Goal: Information Seeking & Learning: Learn about a topic

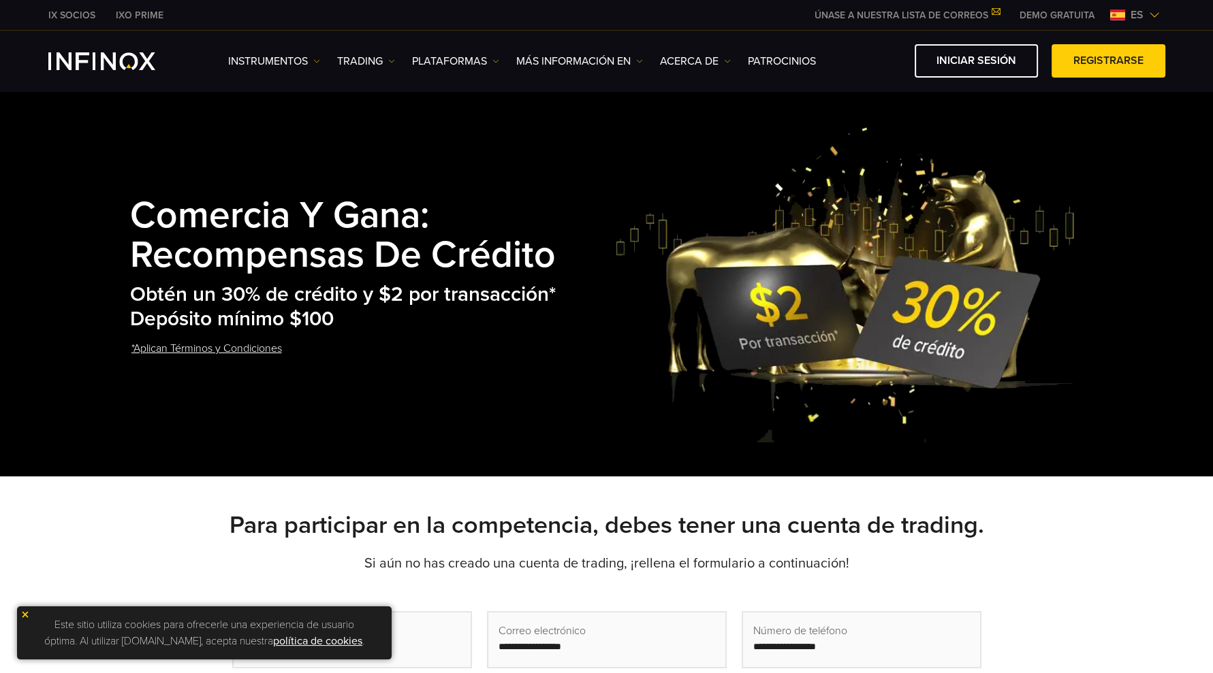
drag, startPoint x: 861, startPoint y: 147, endPoint x: 723, endPoint y: 146, distance: 138.2
click at [861, 147] on img at bounding box center [848, 284] width 468 height 318
click at [1149, 17] on img at bounding box center [1154, 15] width 11 height 11
click at [1157, 12] on img at bounding box center [1154, 15] width 11 height 11
click at [1115, 15] on img at bounding box center [1117, 15] width 15 height 11
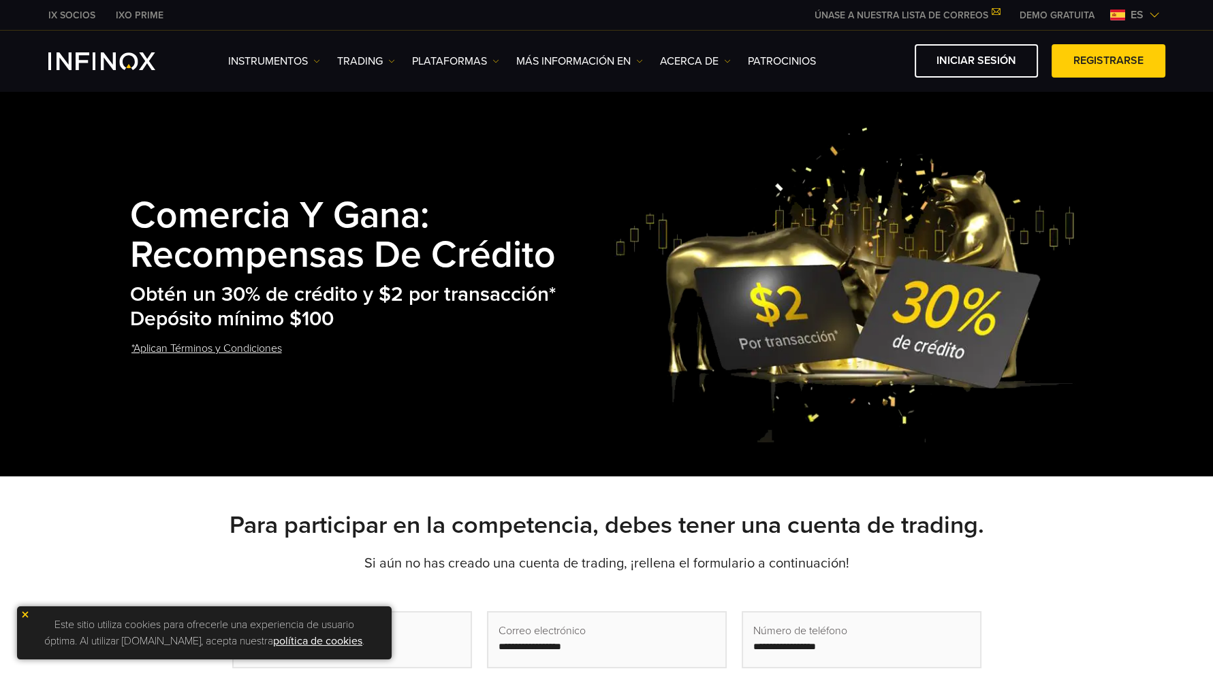
click at [997, 156] on img at bounding box center [848, 284] width 468 height 318
click at [530, 296] on h2 "Obtén un 30% de crédito y $2 por transacción* Depósito mínimo $100" at bounding box center [372, 308] width 485 height 50
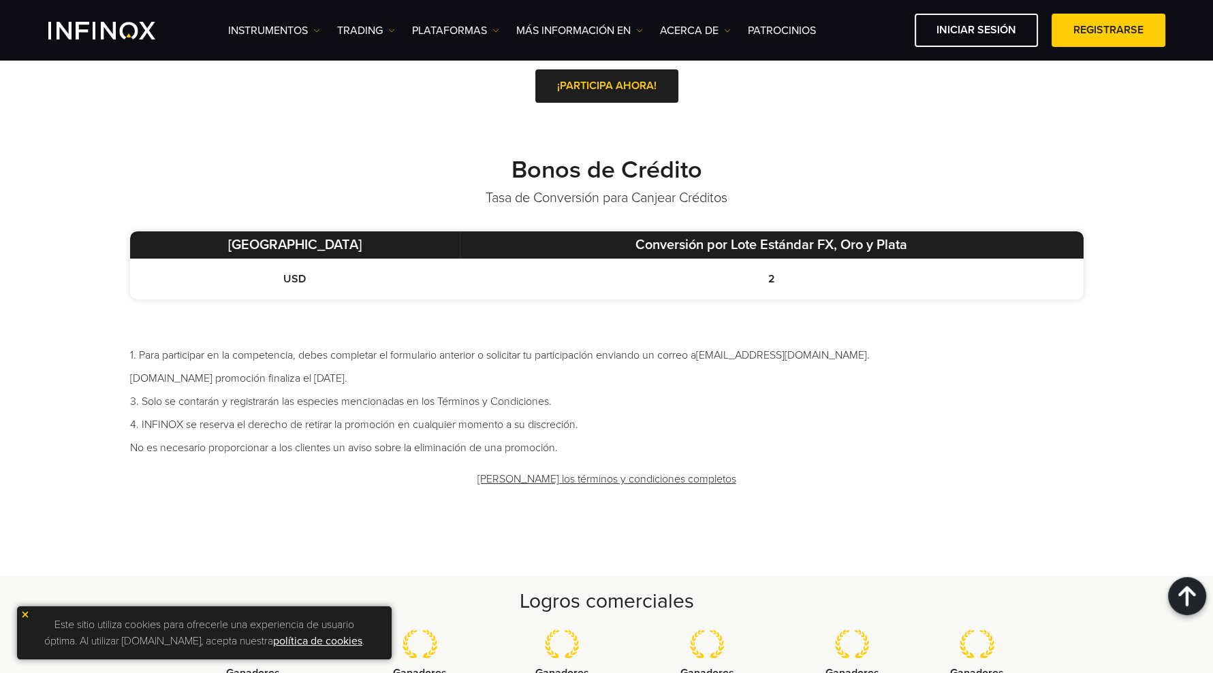
drag, startPoint x: 385, startPoint y: 376, endPoint x: 121, endPoint y: 376, distance: 264.2
click at [121, 376] on div "Bonos de Crédito Tasa de Conversión para Canjear Créditos Moneda Base Conversió…" at bounding box center [606, 328] width 980 height 346
click at [403, 383] on li "2.La promoción finaliza el 31 de diciembre de 2025." at bounding box center [606, 378] width 953 height 16
drag, startPoint x: 411, startPoint y: 377, endPoint x: 125, endPoint y: 376, distance: 286.7
click at [125, 376] on div "Bonos de Crédito Tasa de Conversión para Canjear Créditos Moneda Base Conversió…" at bounding box center [606, 328] width 980 height 346
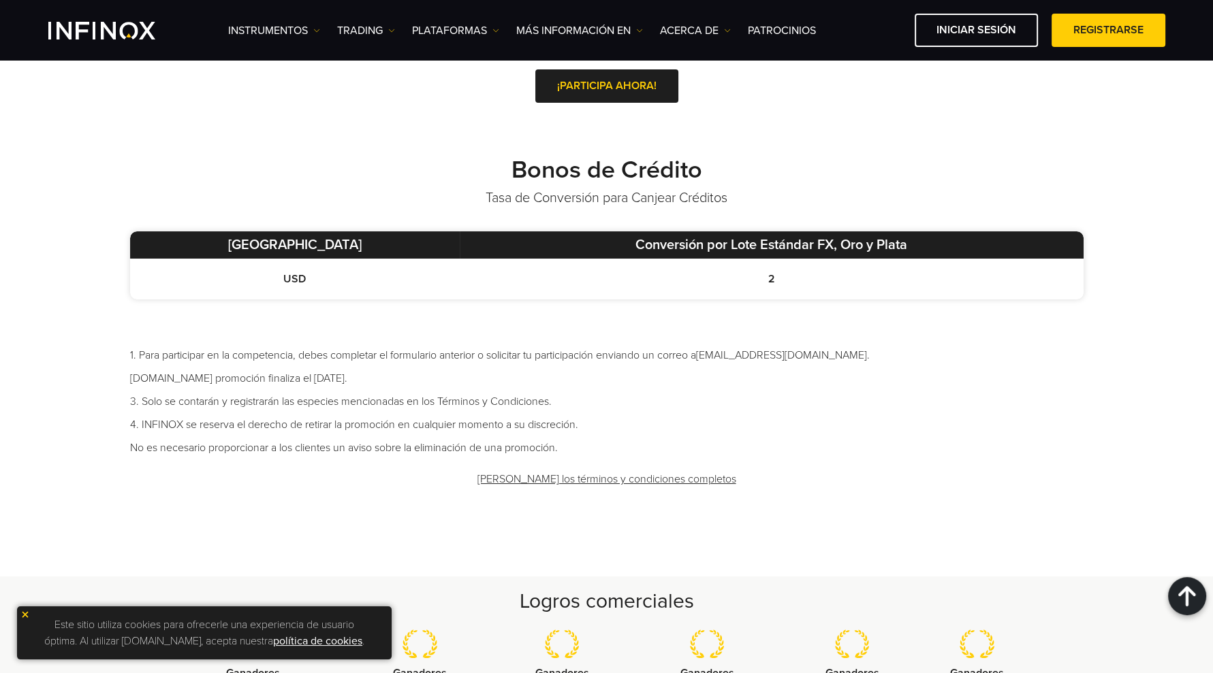
click at [402, 377] on li "2.La promoción finaliza el 31 de diciembre de 2025." at bounding box center [606, 378] width 953 height 16
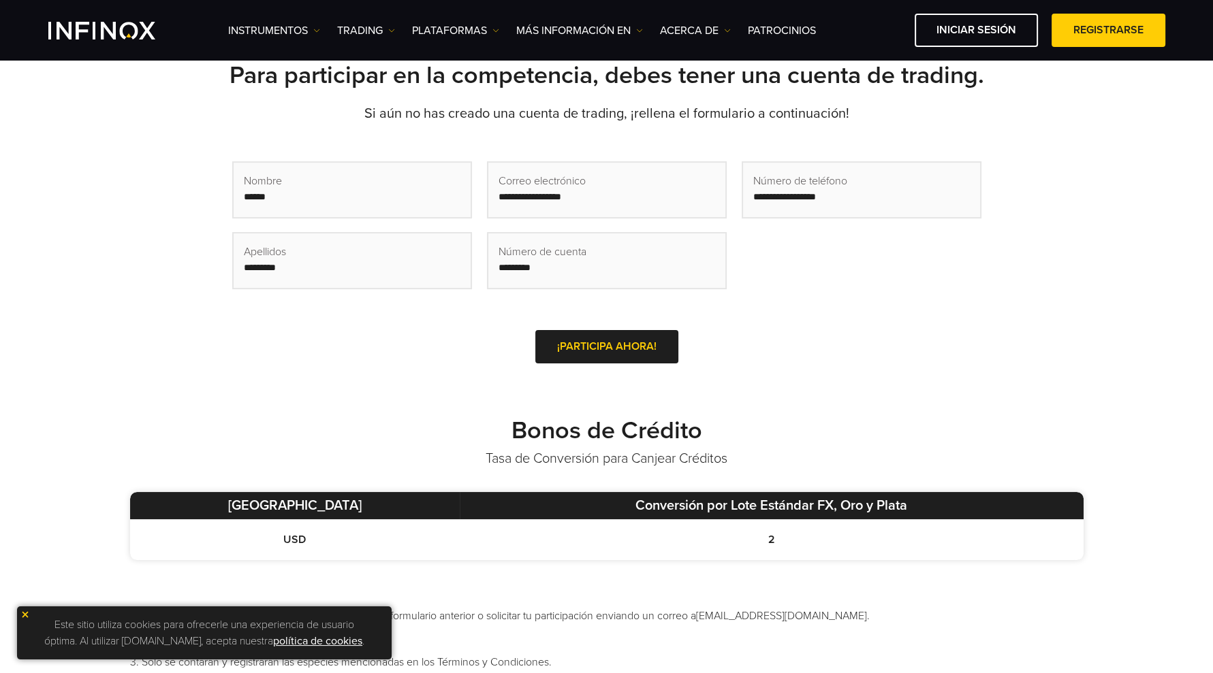
scroll to position [680, 0]
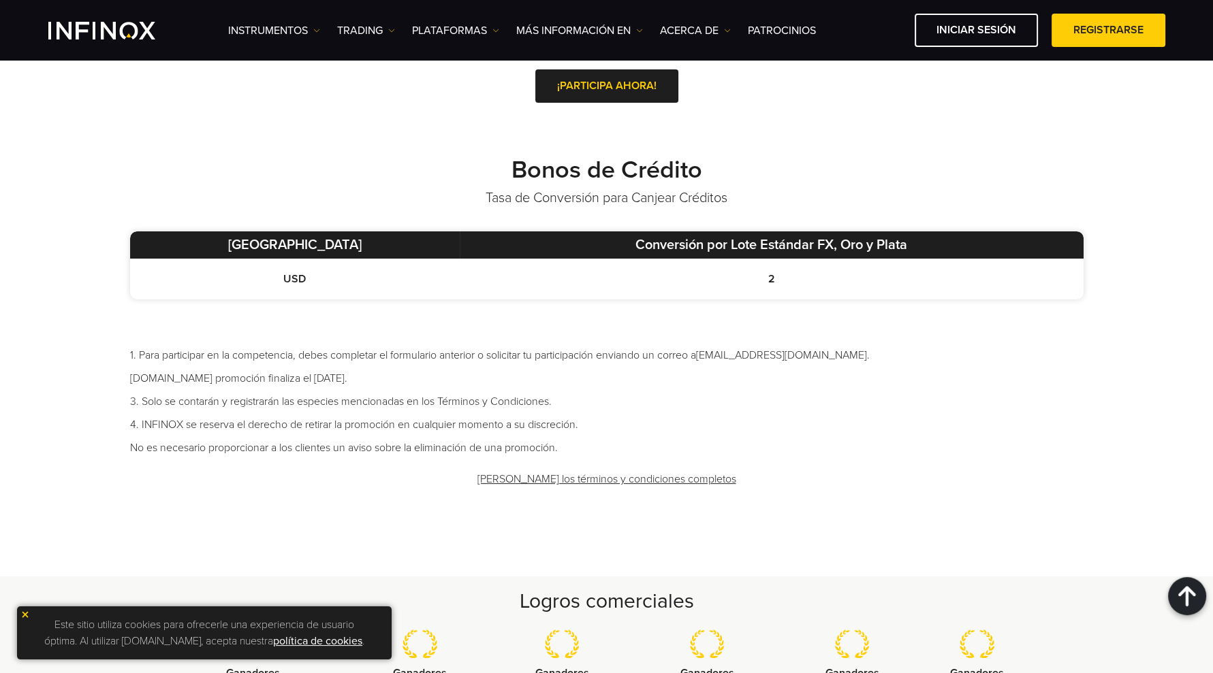
click at [630, 479] on link "Lee los términos y condiciones completos" at bounding box center [606, 479] width 261 height 33
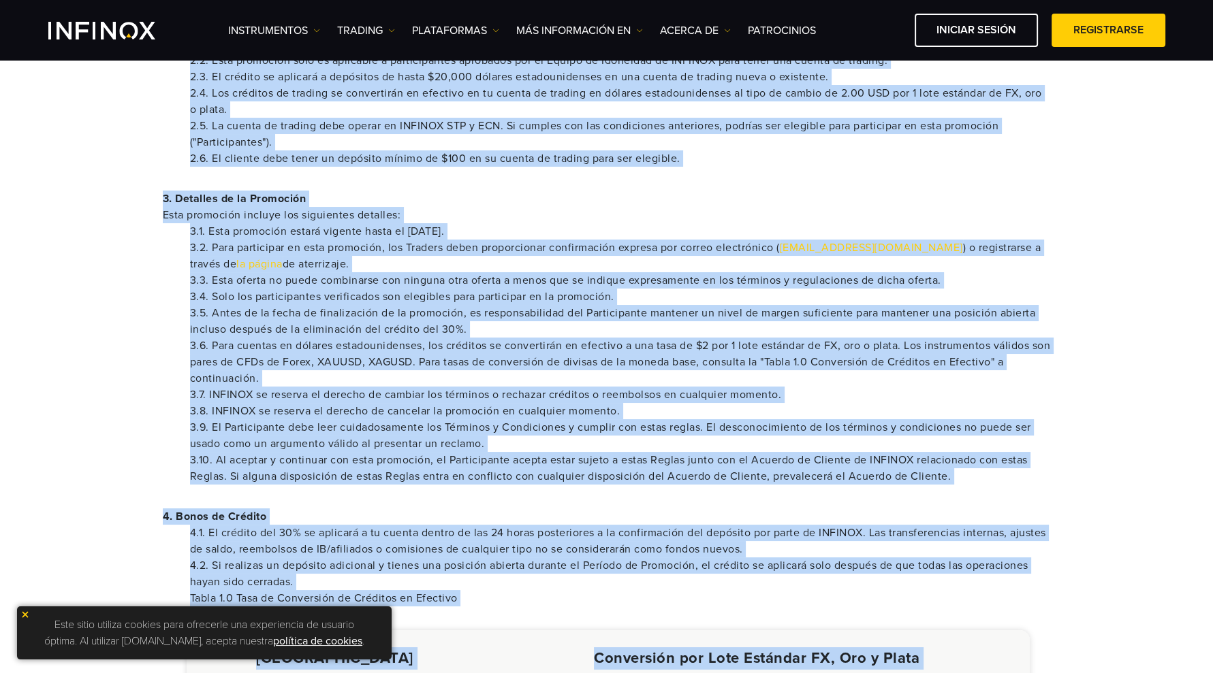
scroll to position [940, 0]
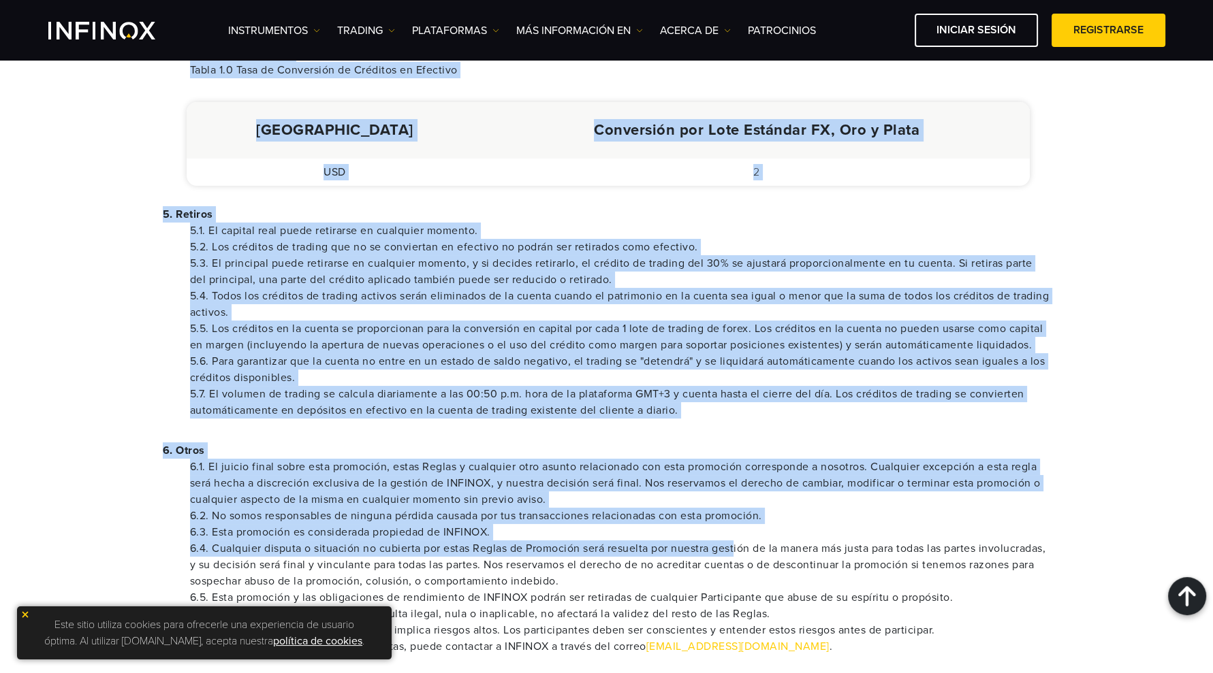
drag, startPoint x: 162, startPoint y: 127, endPoint x: 738, endPoint y: 553, distance: 716.2
click at [738, 553] on div "1. General Al depositar fondos en tu cuenta de trading con INFINOX y recibir la…" at bounding box center [606, 56] width 953 height 1472
click at [677, 436] on div "1. General Al depositar fondos en tu cuenta de trading con INFINOX y recibir la…" at bounding box center [606, 56] width 953 height 1472
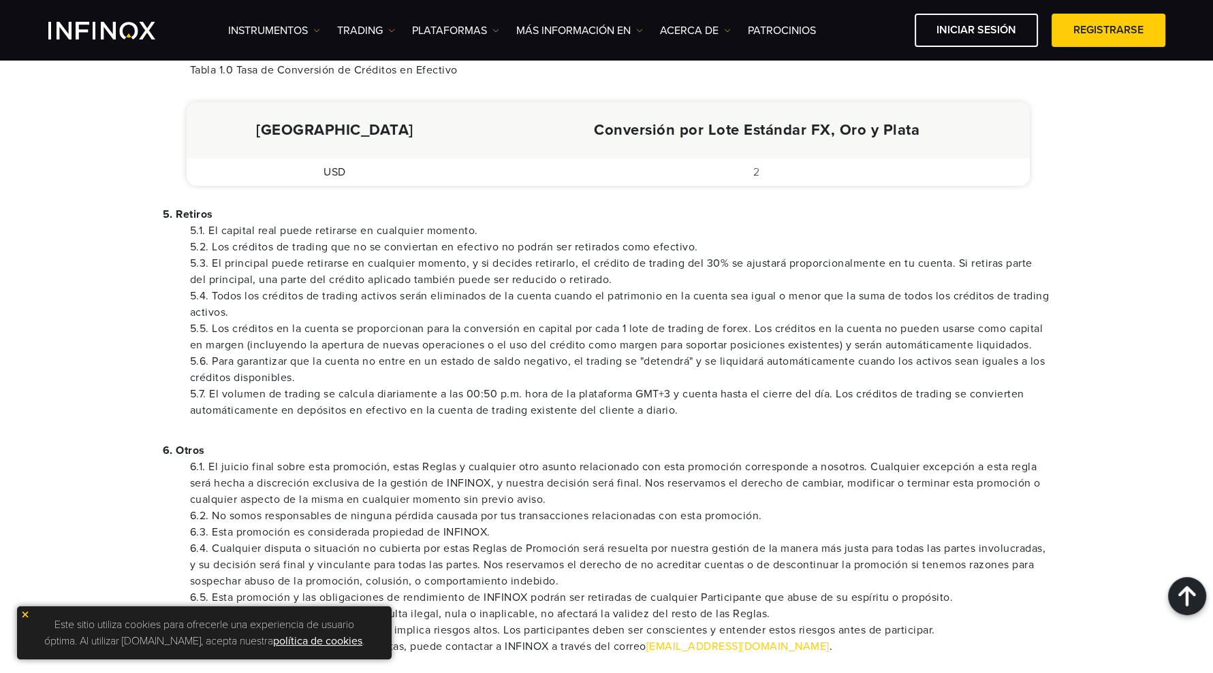
scroll to position [0, 0]
click at [381, 202] on div "1. General Al depositar fondos en tu cuenta de trading con INFINOX y recibir la…" at bounding box center [606, 56] width 953 height 1472
click at [349, 124] on th "Moneda Base" at bounding box center [335, 130] width 297 height 57
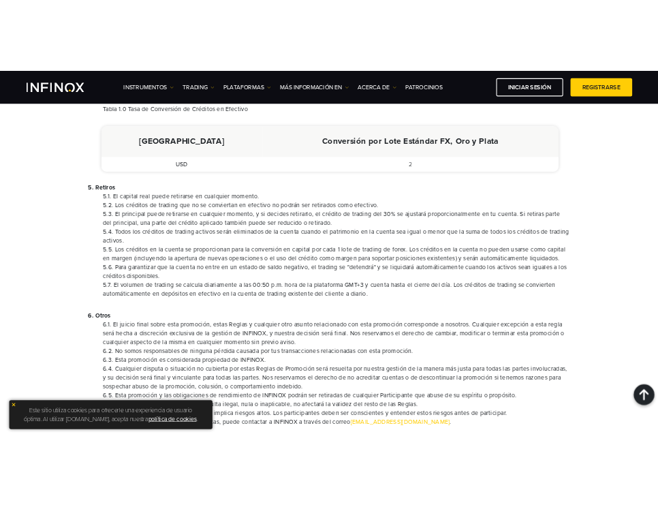
scroll to position [1120, 0]
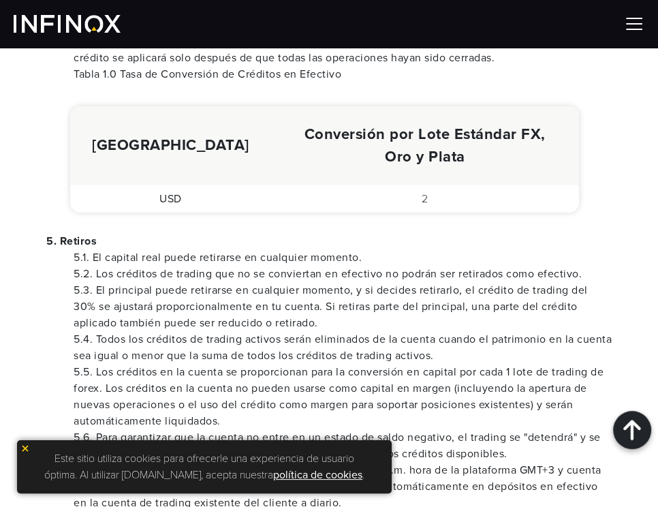
click at [281, 282] on li "5.3. El principal puede retirarse en cualquier momento, y si decides retirarlo,…" at bounding box center [343, 306] width 538 height 49
click at [266, 249] on li "5.1. El capital real puede retirarse en cualquier momento." at bounding box center [343, 257] width 538 height 16
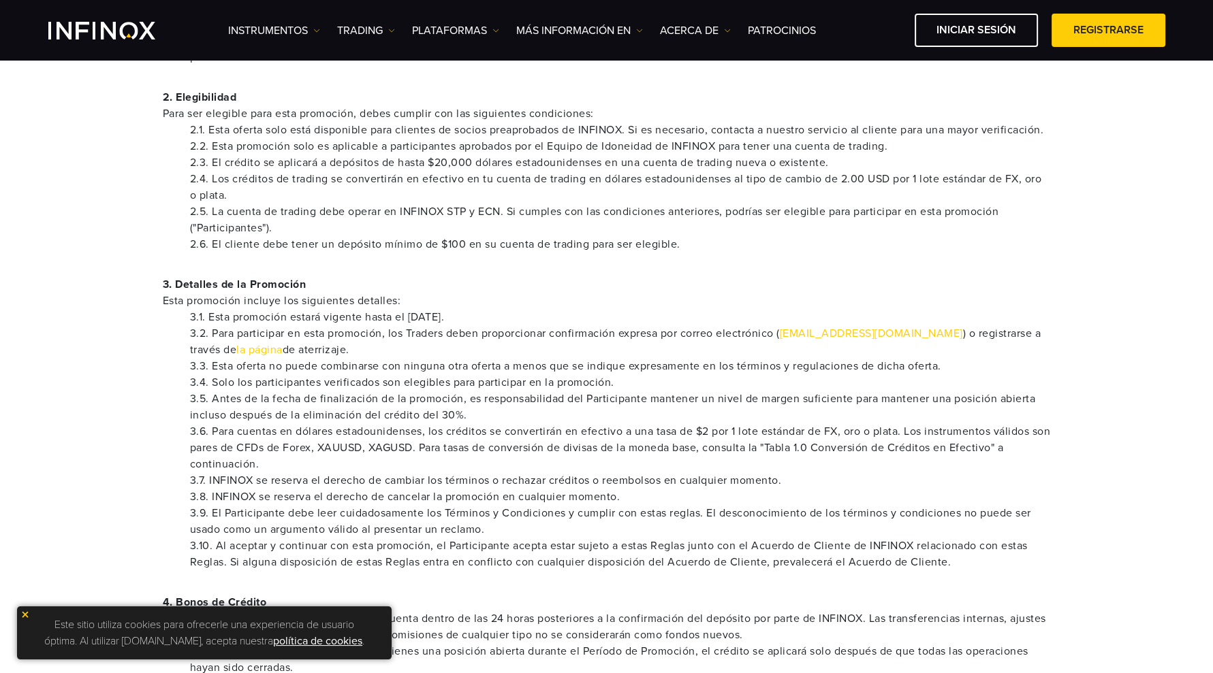
scroll to position [340, 0]
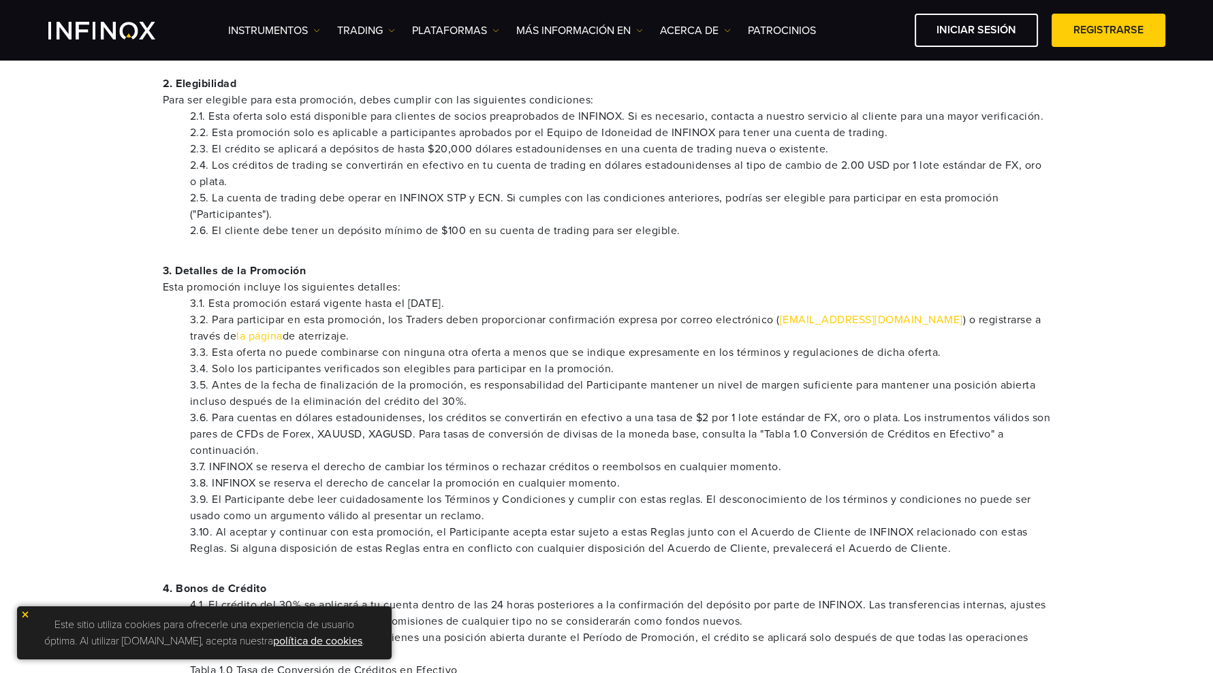
drag, startPoint x: 206, startPoint y: 301, endPoint x: 537, endPoint y: 300, distance: 330.2
click at [537, 300] on li "3.1. Esta promoción estará vigente hasta el 31 de diciembre de 2025." at bounding box center [620, 304] width 861 height 16
copy li "Esta promoción estará vigente hasta el 31 de diciembre de 2025"
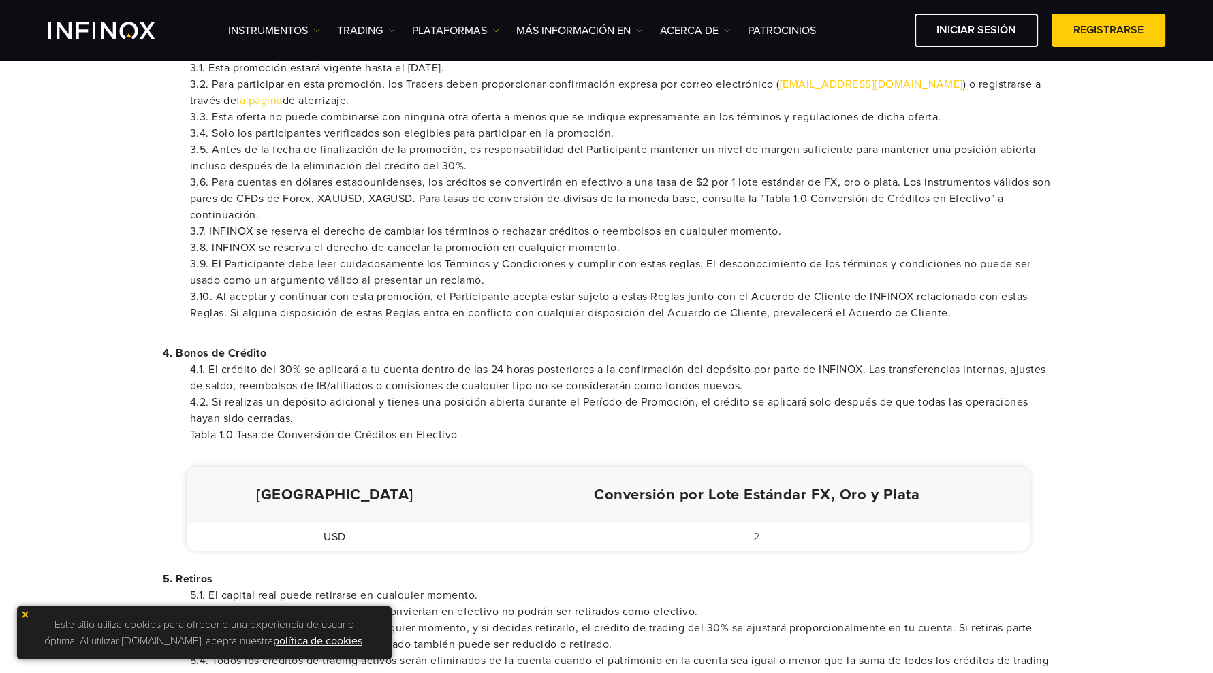
scroll to position [766, 0]
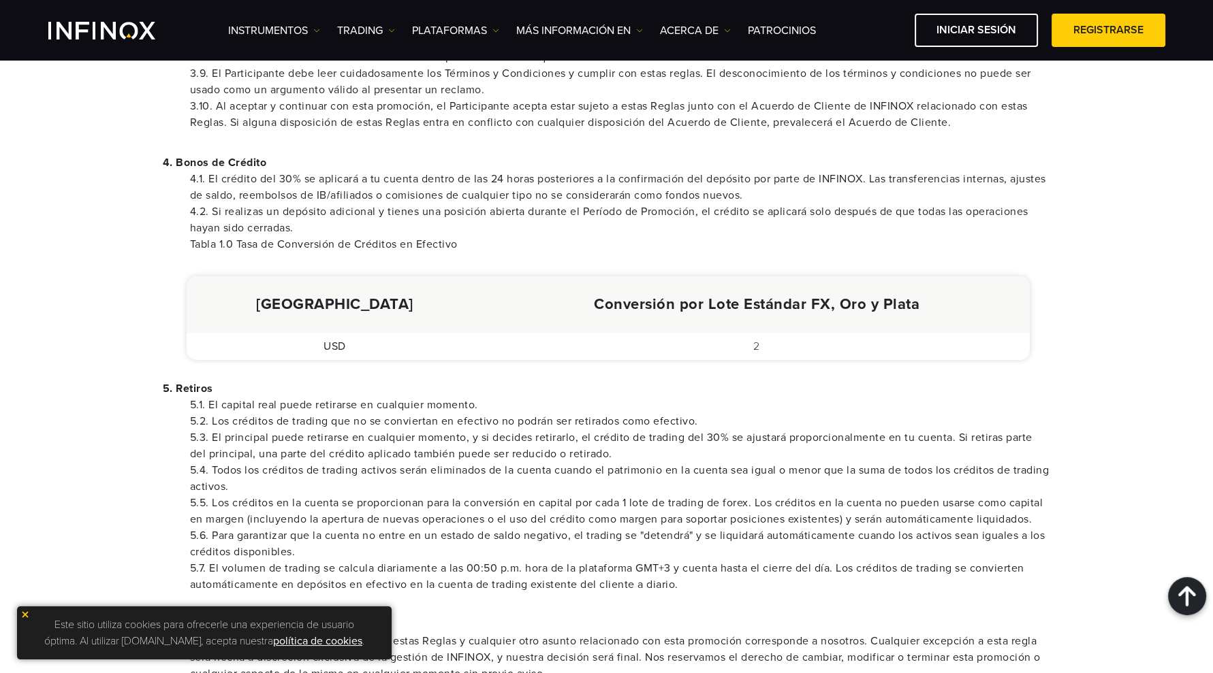
click at [293, 411] on li "5.1. El capital real puede retirarse en cualquier momento." at bounding box center [620, 405] width 861 height 16
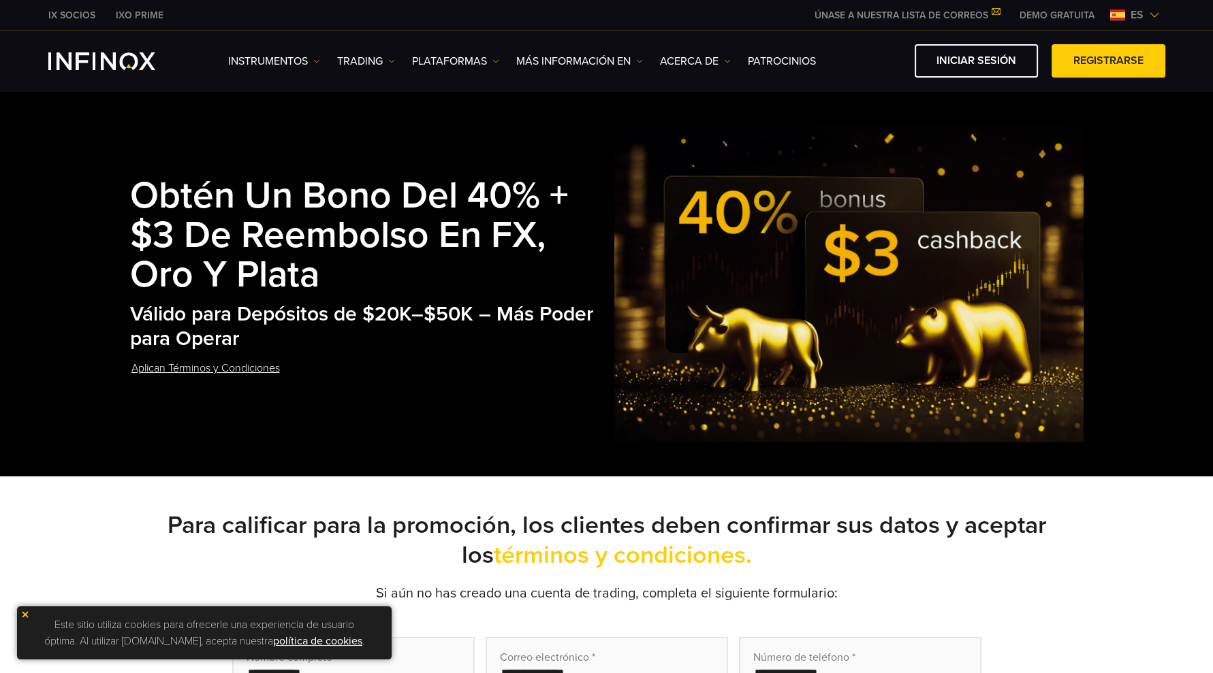
click at [312, 347] on h2 "Válido para Depósitos de $20K–$50K – Más Poder para Operar" at bounding box center [372, 327] width 485 height 50
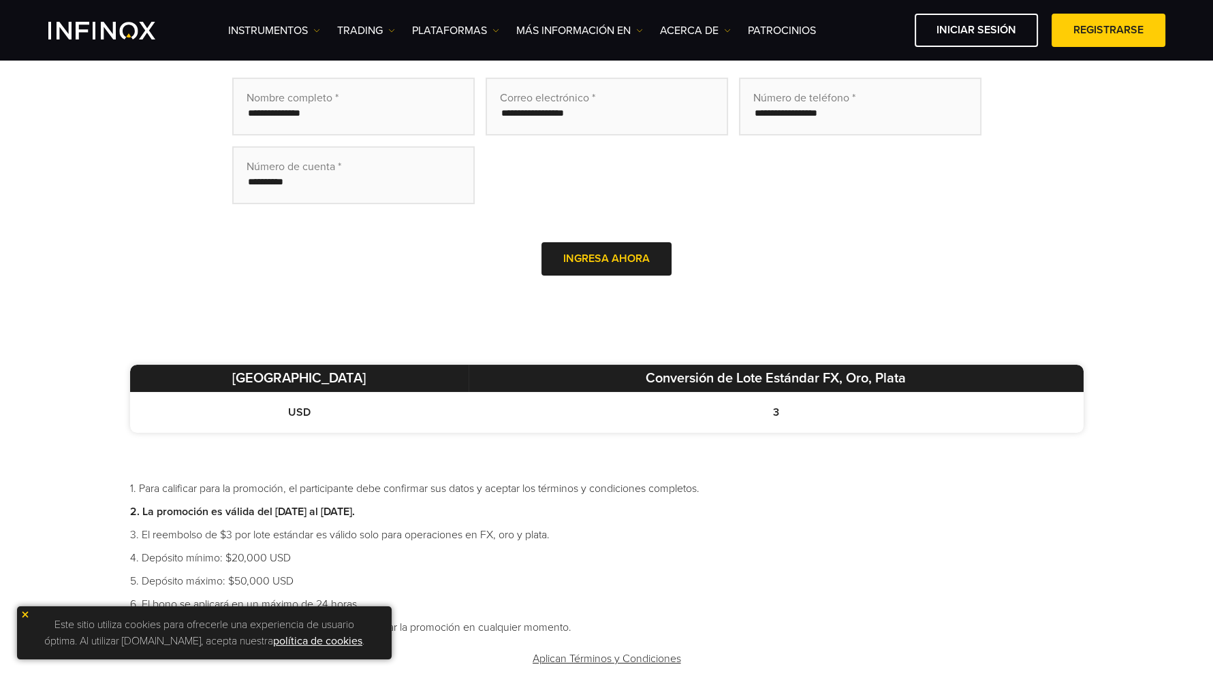
scroll to position [766, 0]
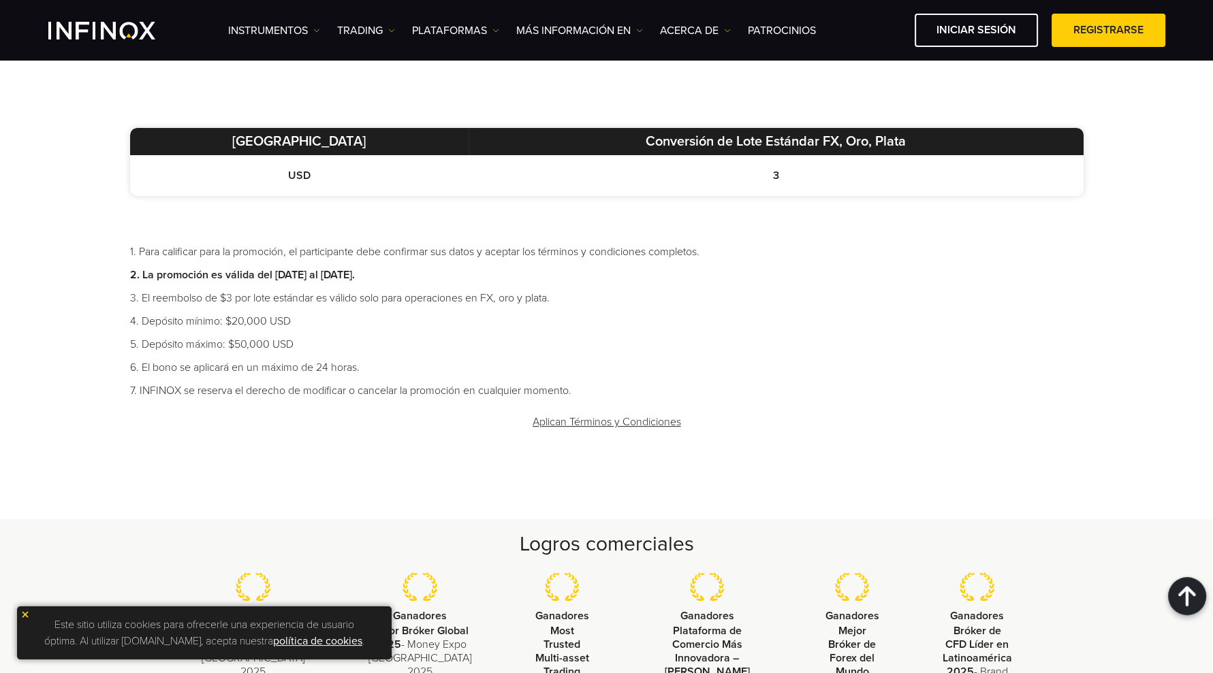
drag, startPoint x: 371, startPoint y: 276, endPoint x: 473, endPoint y: 276, distance: 102.1
click at [473, 276] on li "2. La promoción es válida del 28 de julio al 31 de diciembre de 2025." at bounding box center [606, 275] width 953 height 16
click at [264, 300] on li "3. El reembolso de $3 por lote estándar es válido solo para operaciones en FX, …" at bounding box center [606, 298] width 953 height 16
drag, startPoint x: 413, startPoint y: 270, endPoint x: 306, endPoint y: 271, distance: 106.9
click at [306, 271] on li "2. La promoción es válida del 28 de julio al 31 de diciembre de 2025." at bounding box center [606, 275] width 953 height 16
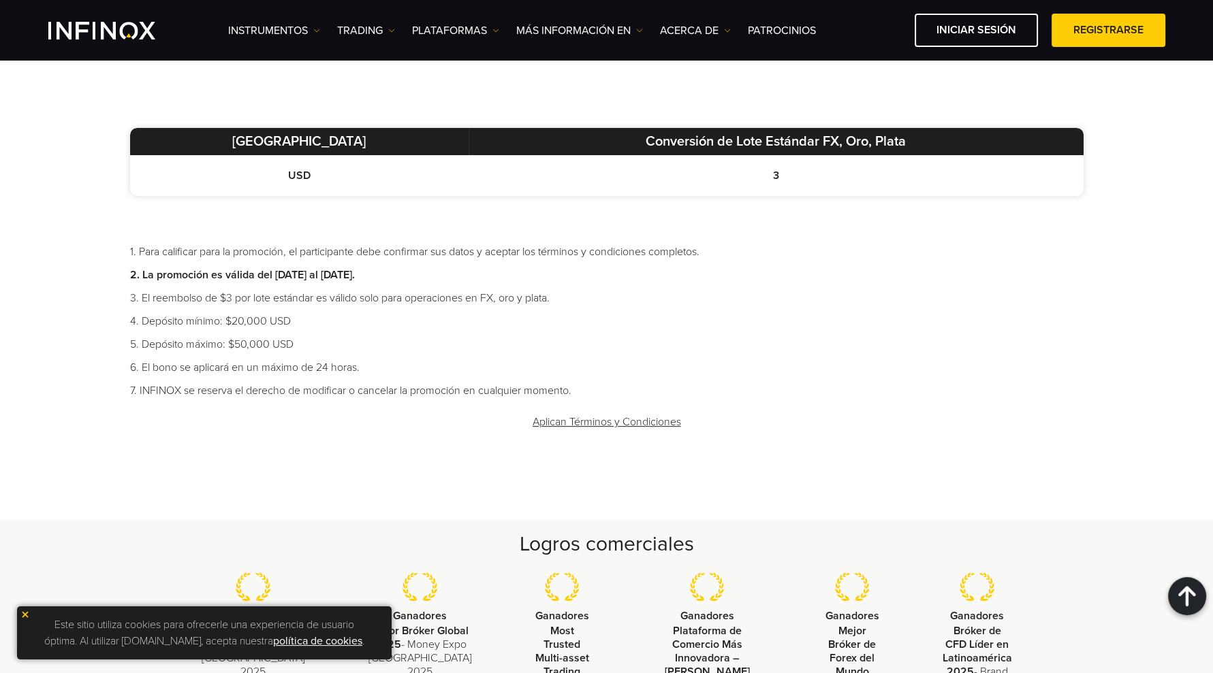
click at [355, 272] on strong "2. La promoción es válida del 28 de julio al 31 de diciembre de 2025." at bounding box center [242, 275] width 225 height 14
click at [416, 353] on ul "1. Para calificar para la promoción, el participante debe confirmar sus datos y…" at bounding box center [606, 321] width 953 height 155
click at [618, 413] on link "Aplican Términos y Condiciones" at bounding box center [606, 422] width 151 height 33
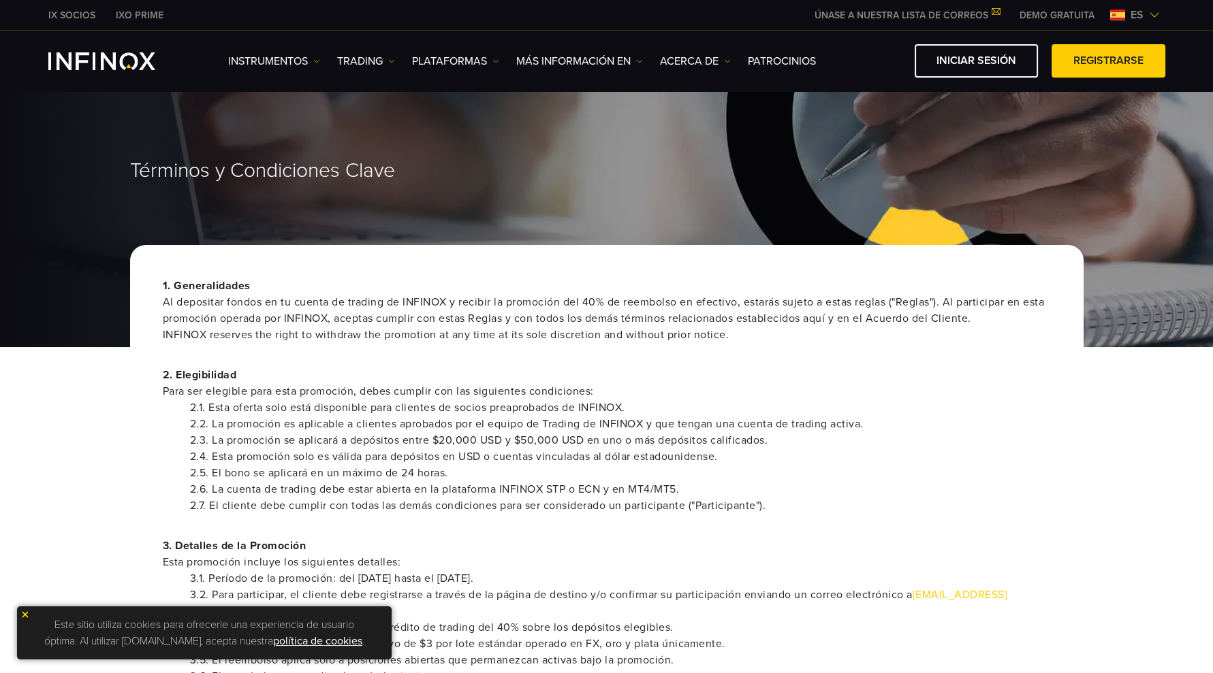
click at [470, 463] on li "2.4. Esta promoción solo es válida para depósitos en USD o cuentas vinculadas a…" at bounding box center [620, 457] width 861 height 16
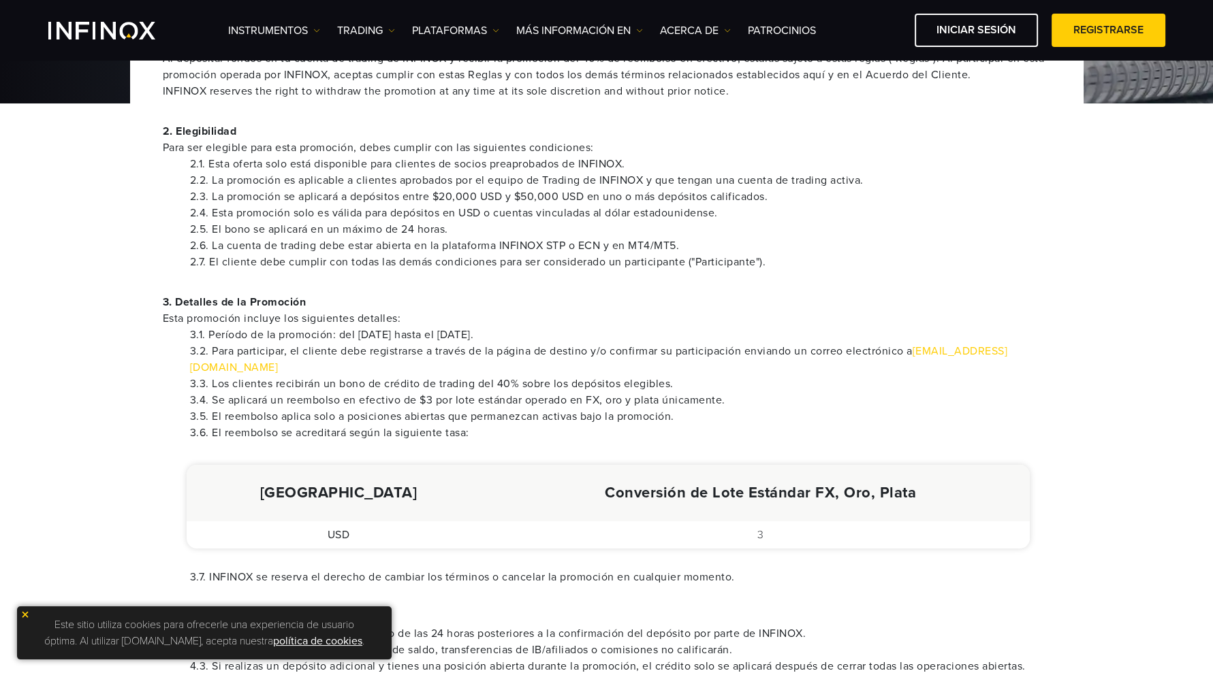
scroll to position [255, 0]
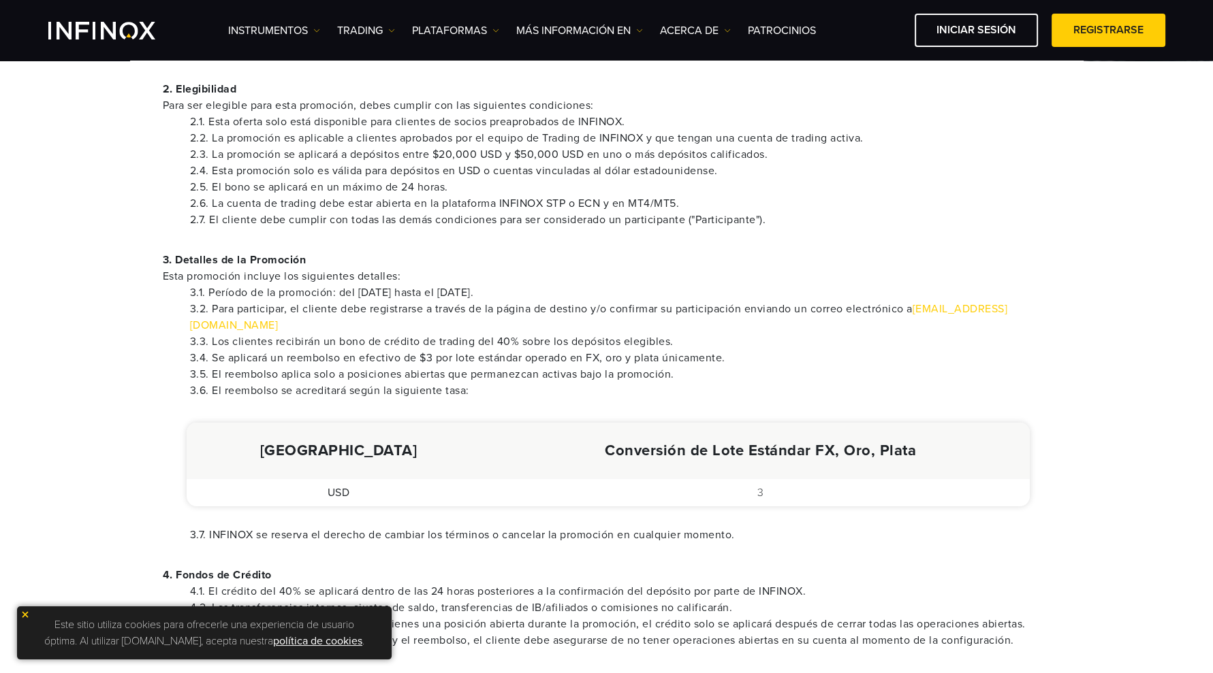
click at [432, 350] on li "3.4. Se aplicará un reembolso en efectivo de $3 por lote estándar operado en FX…" at bounding box center [620, 358] width 861 height 16
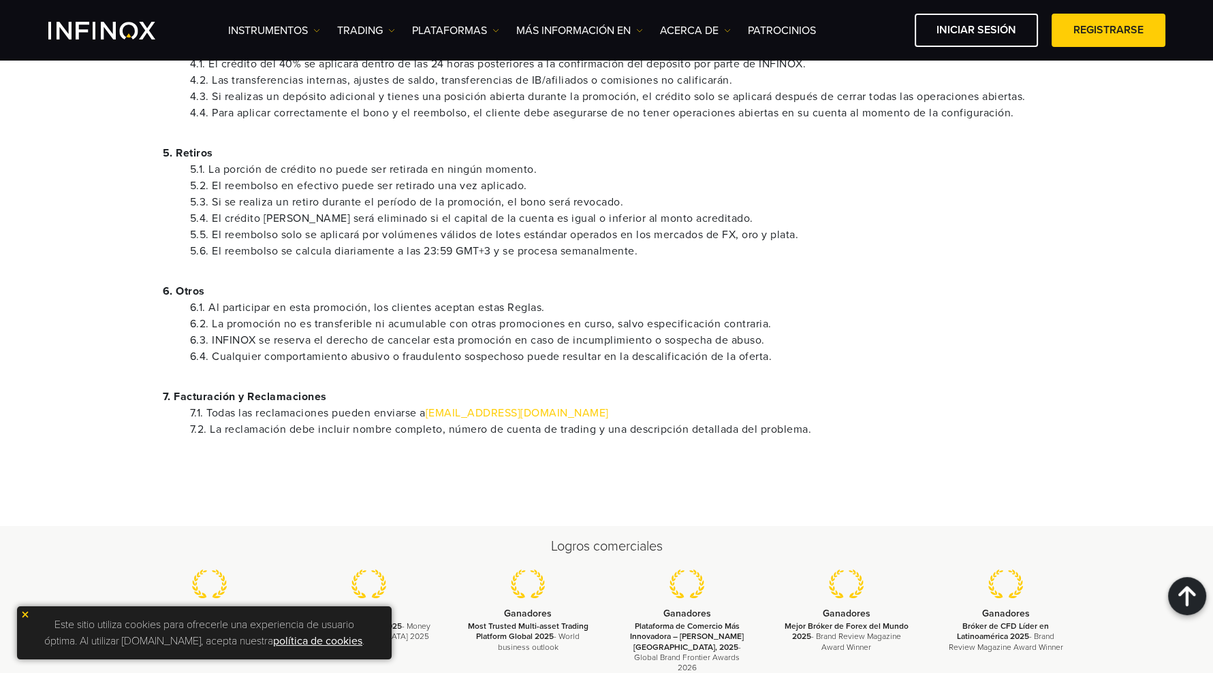
scroll to position [680, 0]
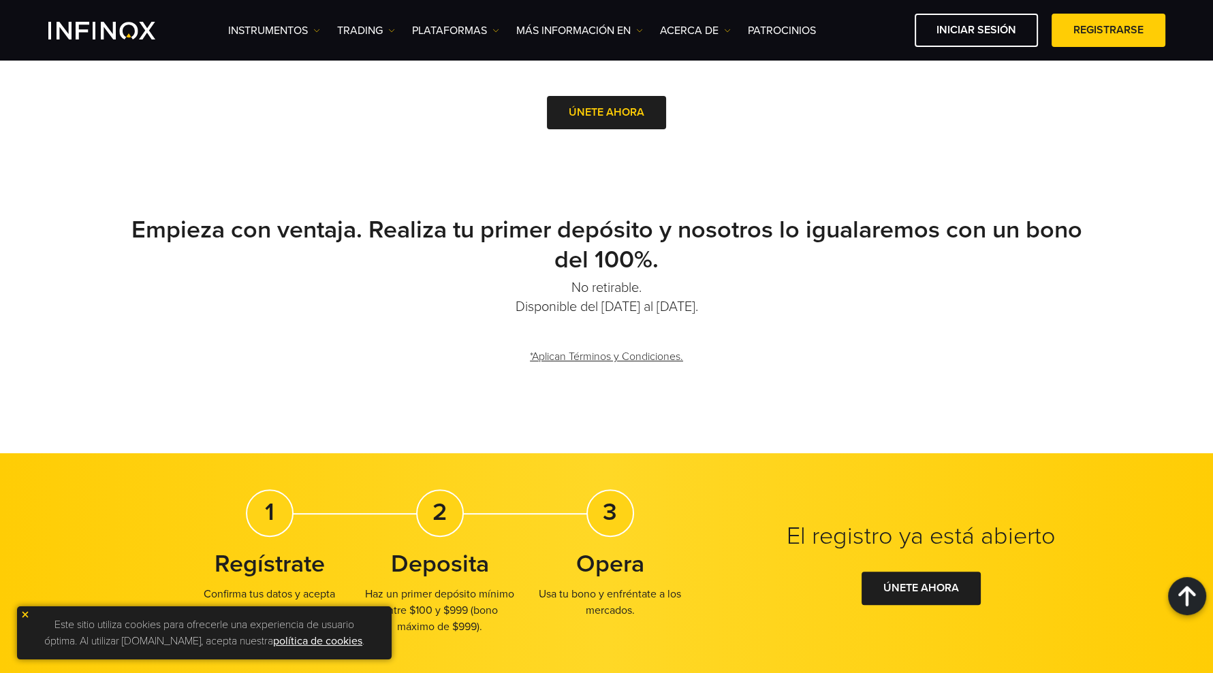
scroll to position [511, 0]
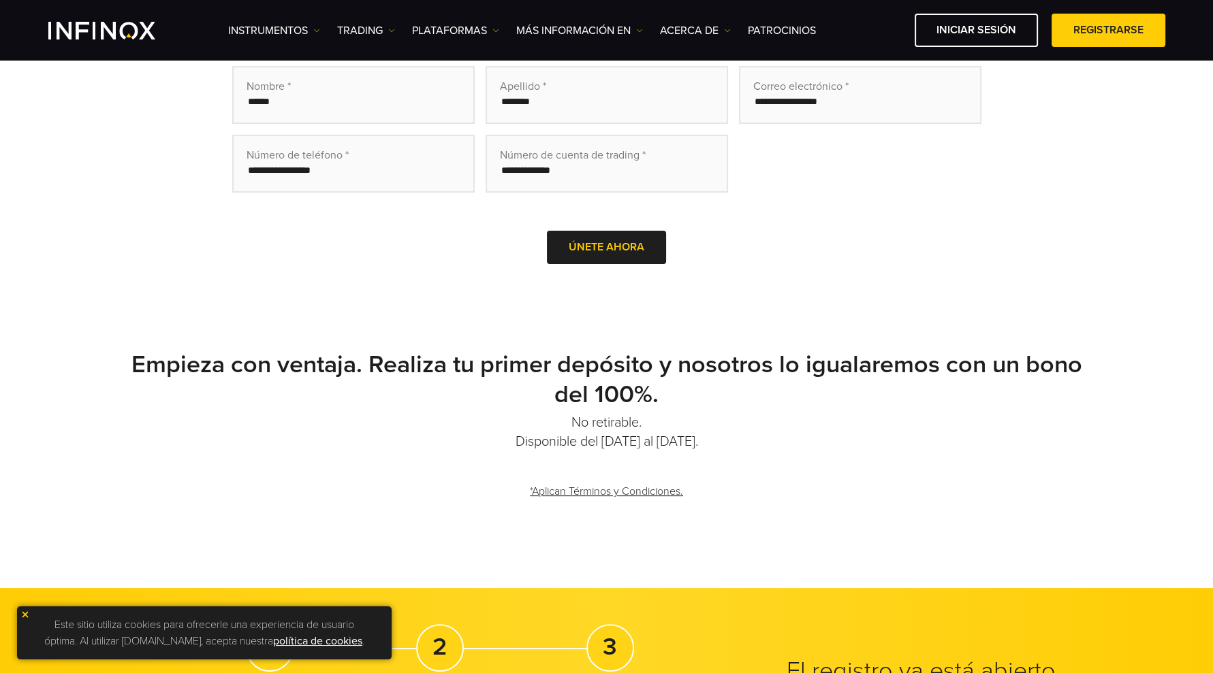
drag, startPoint x: 642, startPoint y: 443, endPoint x: 759, endPoint y: 451, distance: 116.7
click at [759, 451] on div "Empieza con ventaja. Realiza tu primer depósito y nosotros lo igualaremos con u…" at bounding box center [606, 431] width 980 height 163
click at [786, 501] on div "*Aplican Términos y Condiciones." at bounding box center [606, 494] width 953 height 38
